Goal: Information Seeking & Learning: Learn about a topic

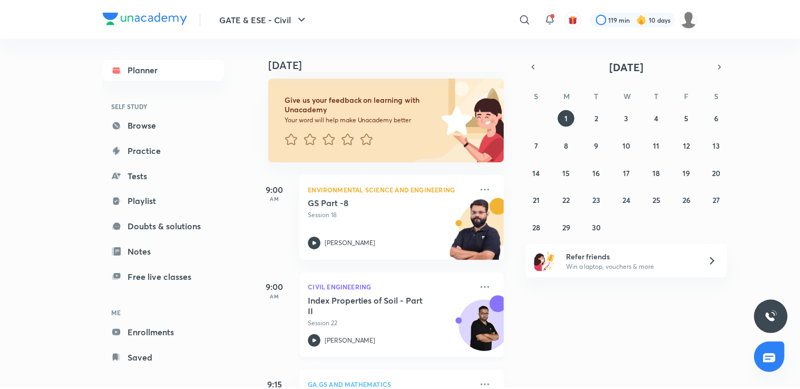
scroll to position [139, 0]
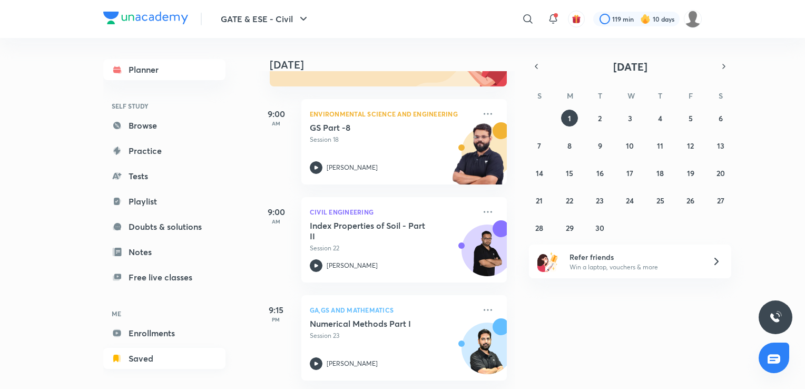
click at [149, 355] on link "Saved" at bounding box center [164, 358] width 122 height 21
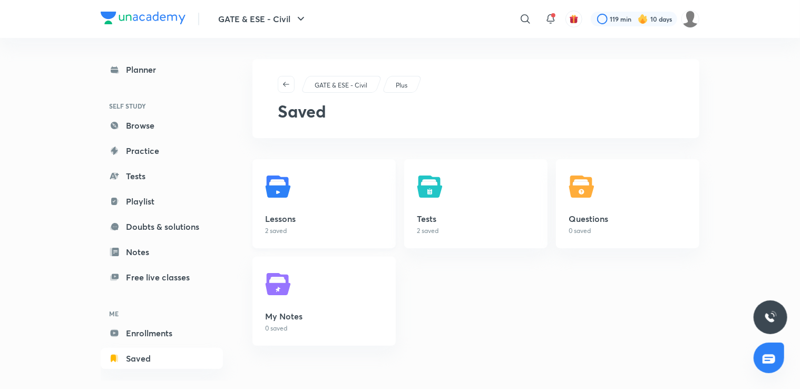
click at [300, 198] on link "Lessons 2 saved" at bounding box center [323, 203] width 143 height 89
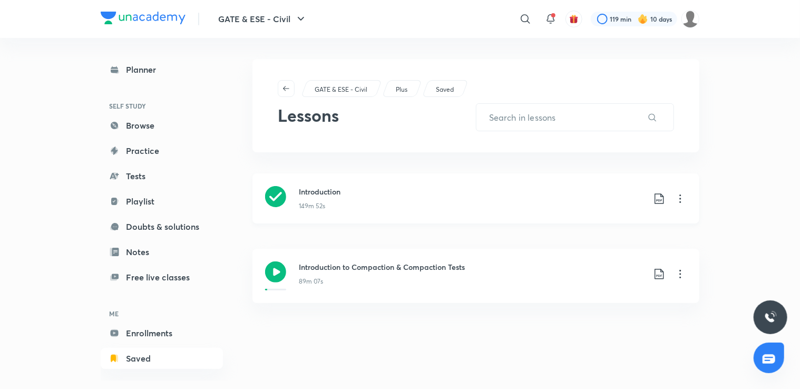
click at [681, 202] on icon at bounding box center [680, 198] width 13 height 13
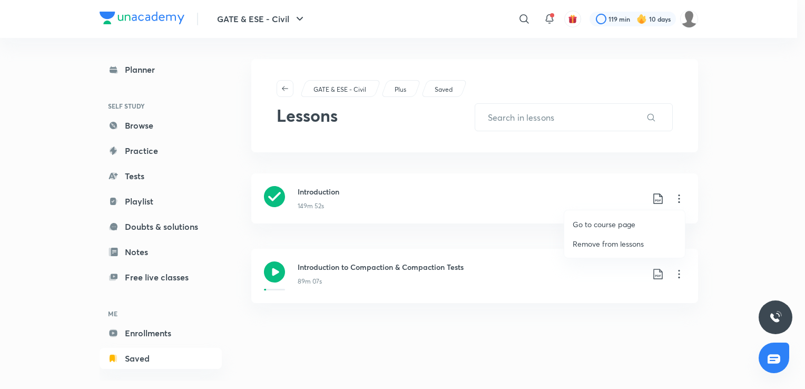
click at [618, 224] on p "Go to course page" at bounding box center [604, 224] width 63 height 11
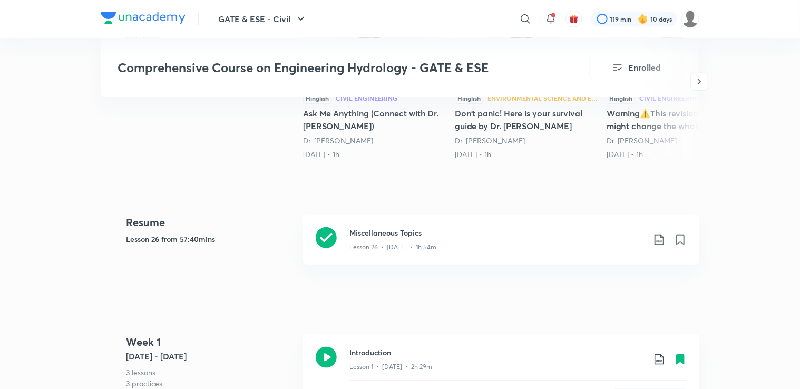
scroll to position [406, 0]
click at [491, 253] on div "Miscellaneous Topics Lesson 26 • [DATE] • 1h 54m" at bounding box center [501, 239] width 396 height 50
